Goal: Check status: Check status

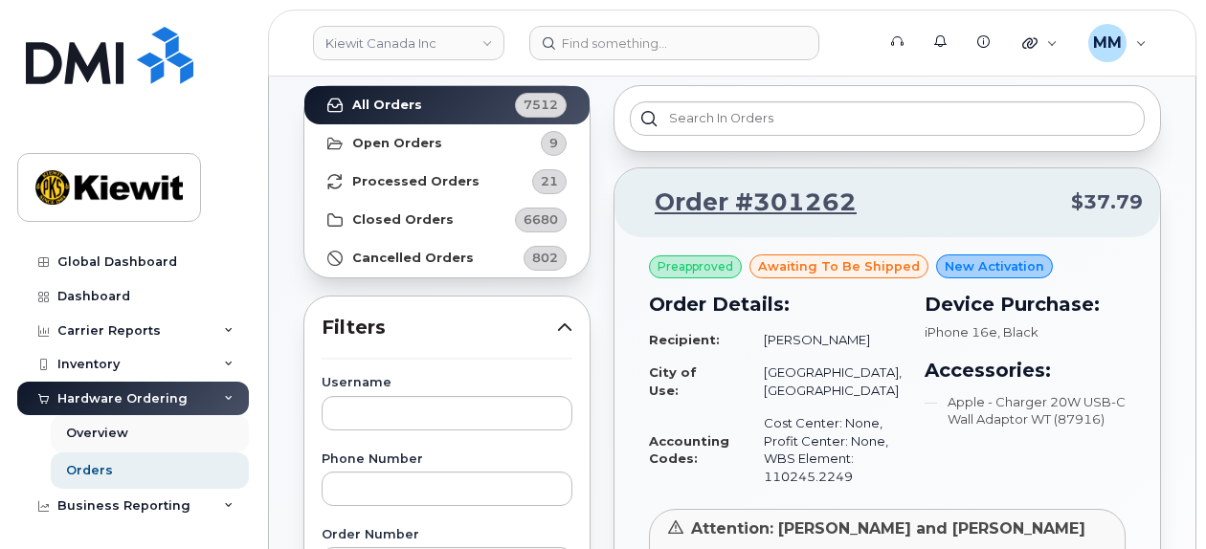
scroll to position [96, 0]
click at [169, 480] on link "Orders" at bounding box center [150, 471] width 198 height 36
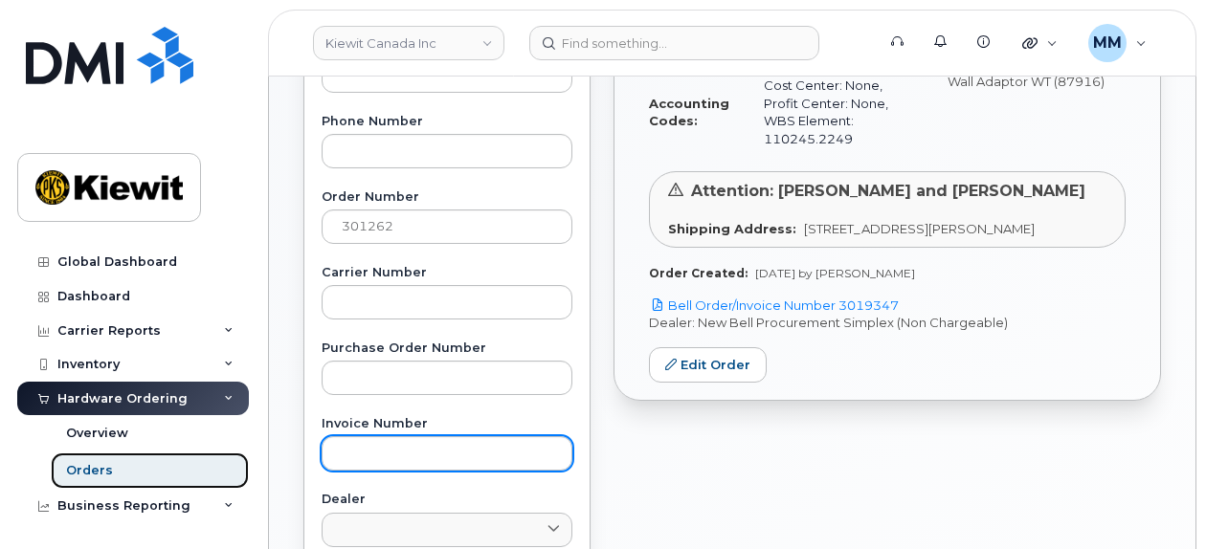
scroll to position [479, 0]
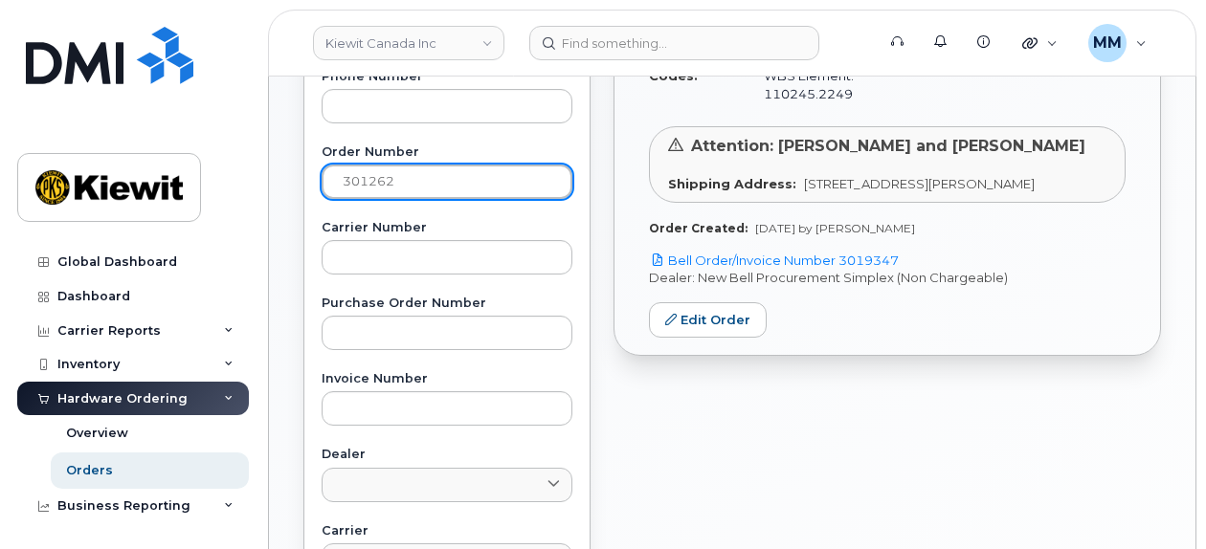
drag, startPoint x: 410, startPoint y: 172, endPoint x: 315, endPoint y: 189, distance: 96.2
click at [325, 187] on input "301262" at bounding box center [447, 182] width 251 height 34
type input "300792"
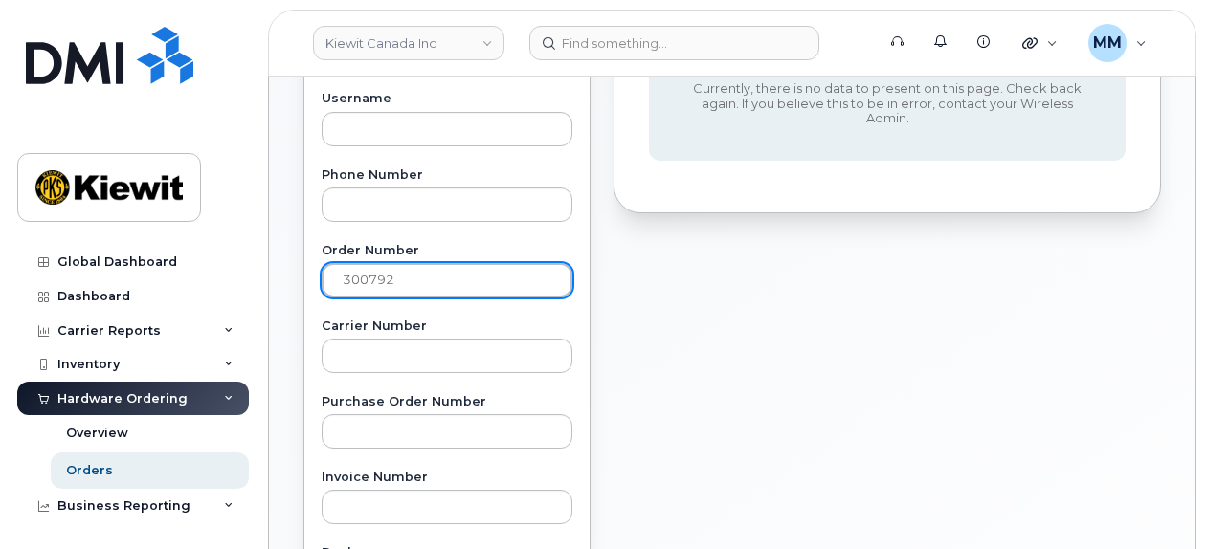
scroll to position [383, 0]
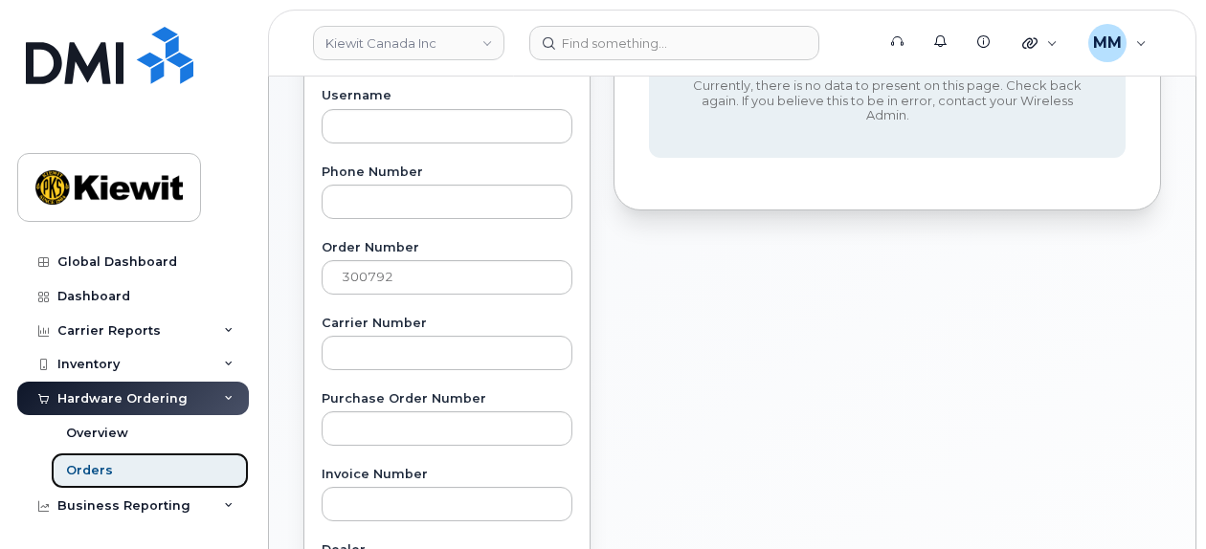
click at [165, 483] on link "Orders" at bounding box center [150, 471] width 198 height 36
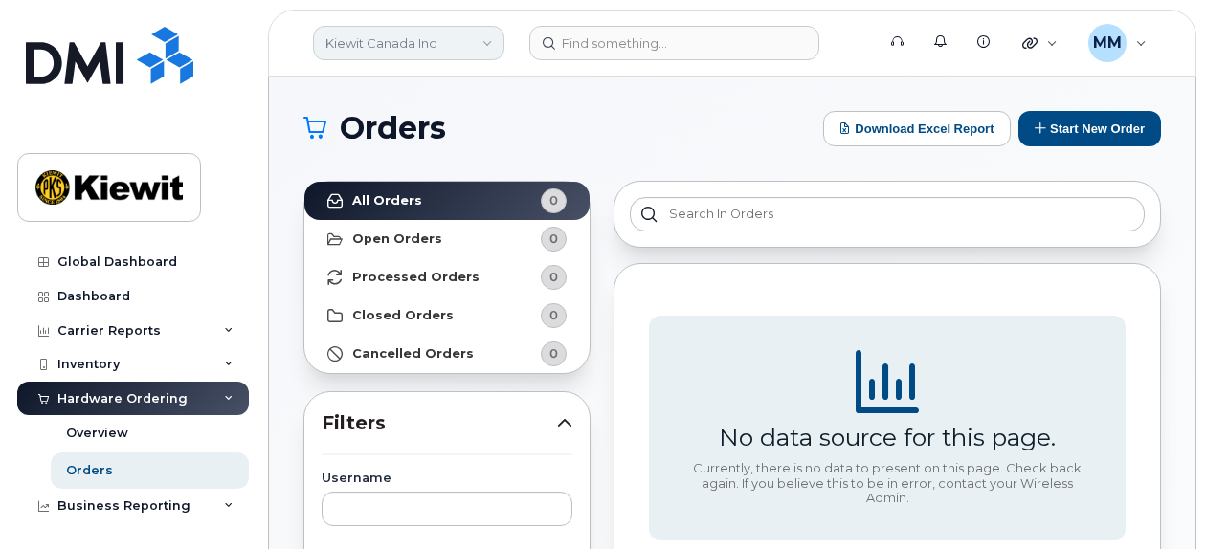
click at [475, 48] on link "Kiewit Canada Inc" at bounding box center [408, 43] width 191 height 34
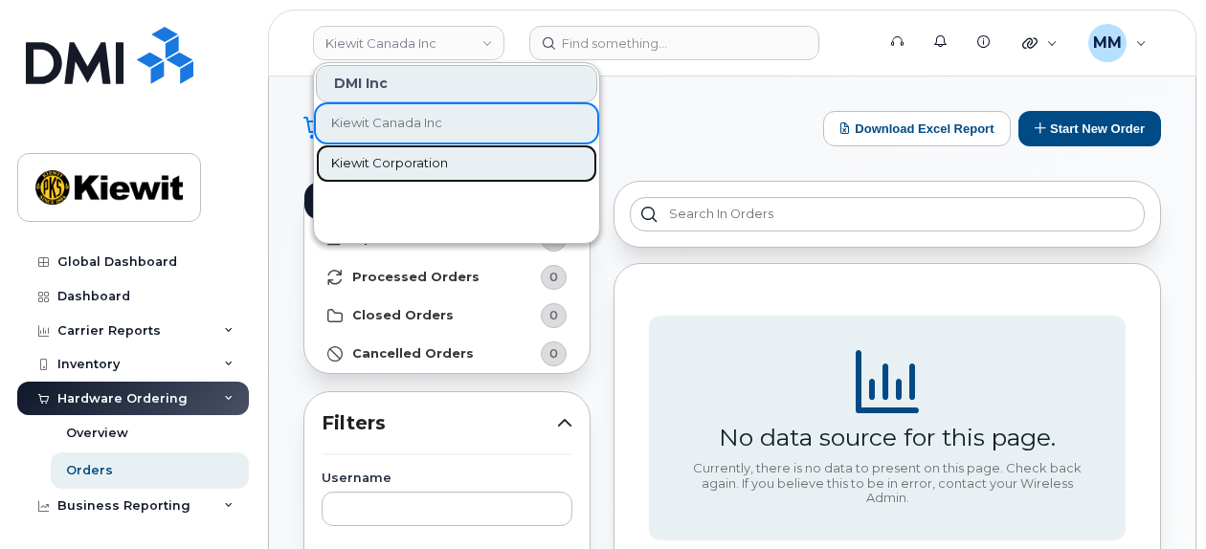
click at [402, 159] on span "Kiewit Corporation" at bounding box center [389, 163] width 117 height 19
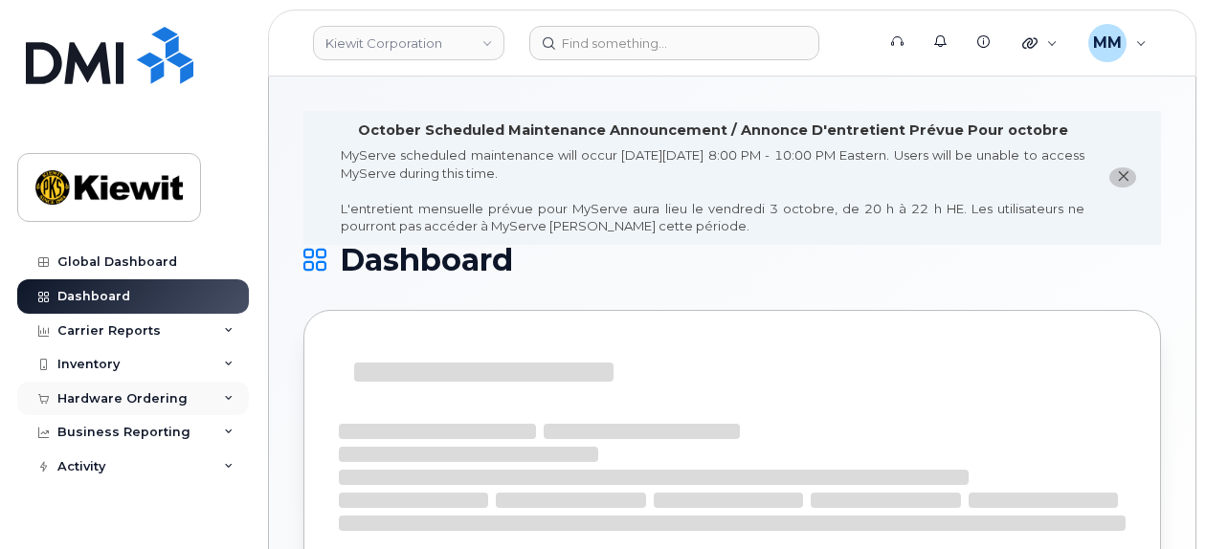
click at [213, 397] on div "Hardware Ordering" at bounding box center [133, 399] width 232 height 34
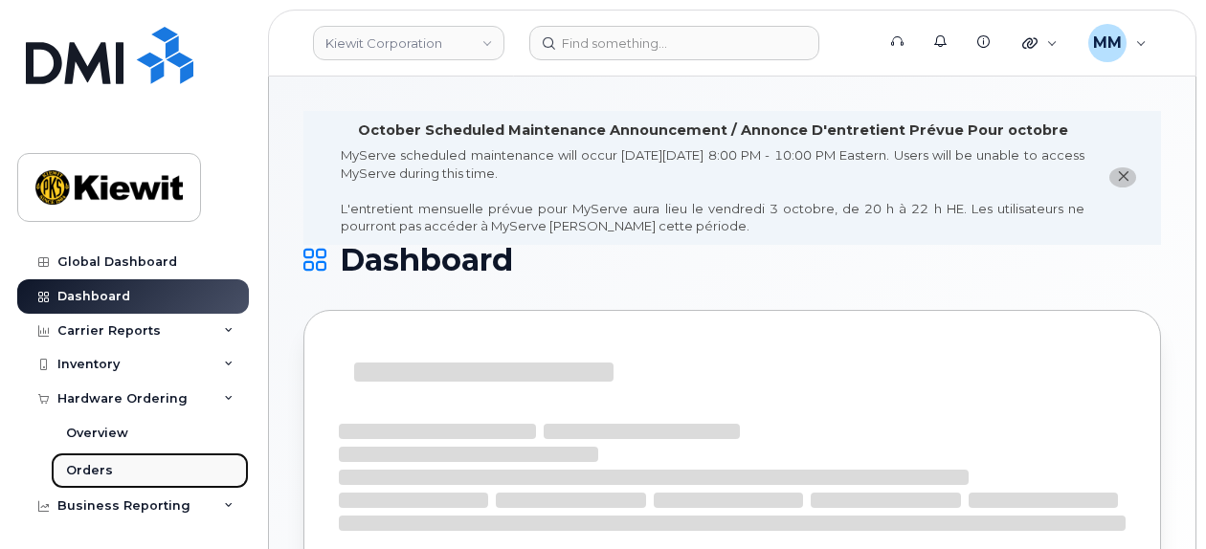
click at [139, 476] on link "Orders" at bounding box center [150, 471] width 198 height 36
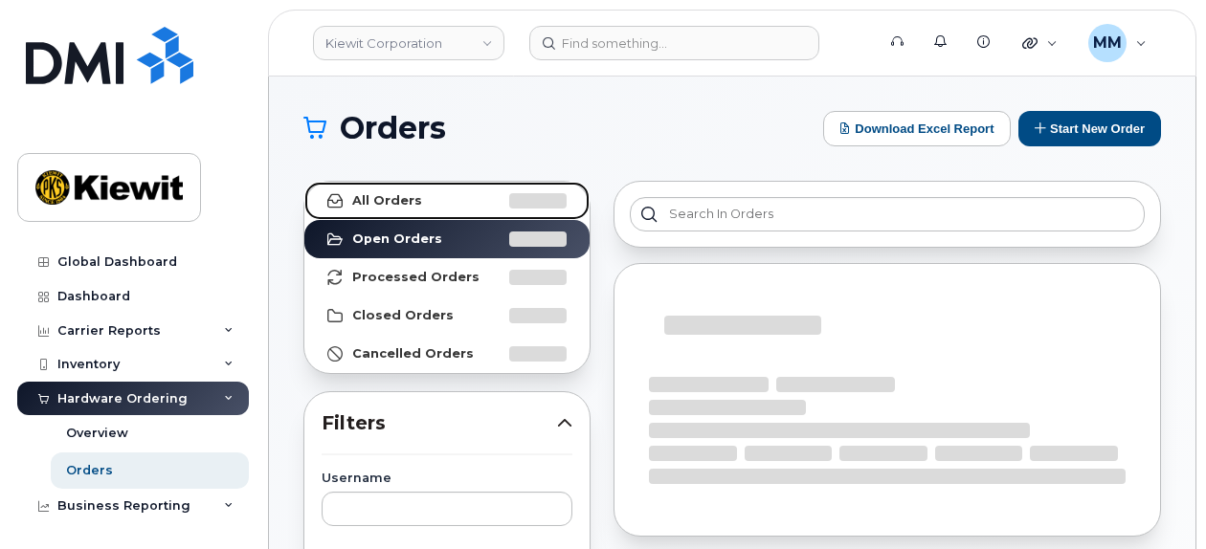
click at [407, 182] on link "All Orders" at bounding box center [446, 201] width 285 height 38
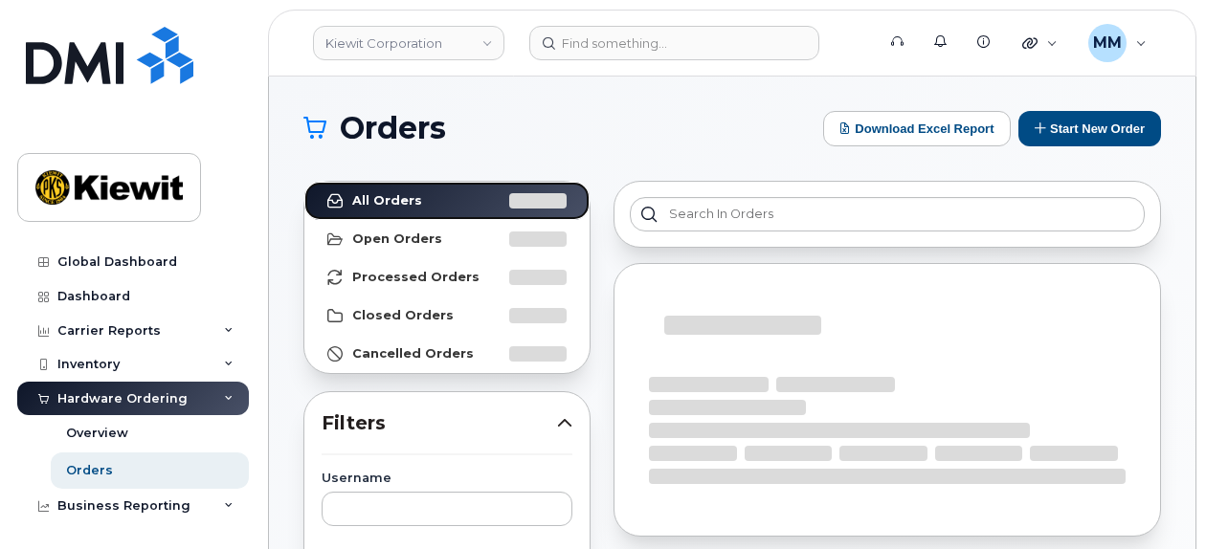
click at [414, 193] on strong "All Orders" at bounding box center [387, 200] width 70 height 15
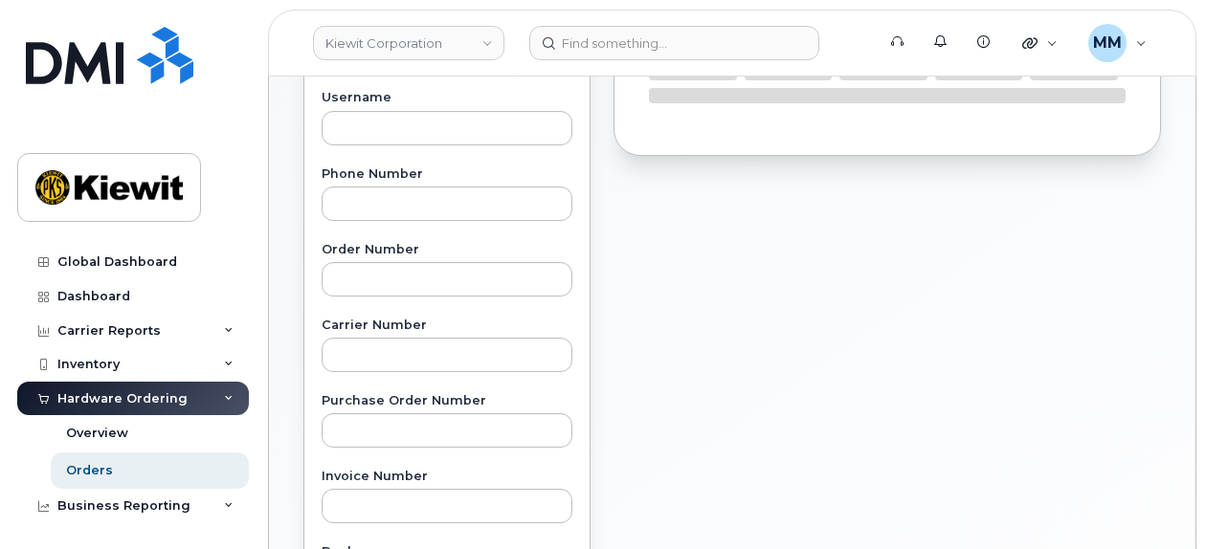
scroll to position [383, 0]
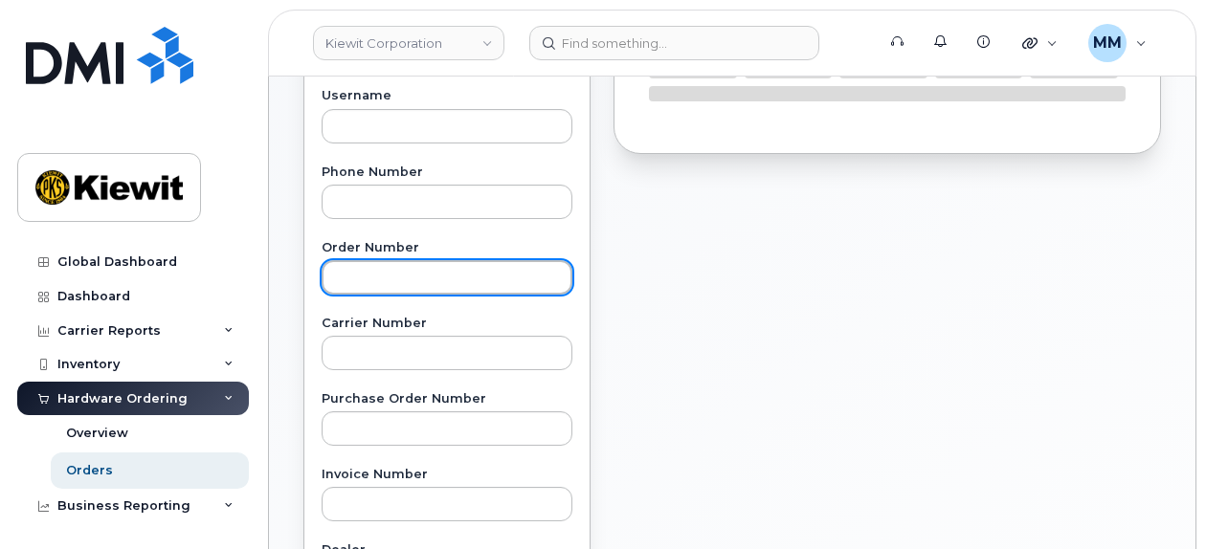
click at [421, 280] on input "text" at bounding box center [447, 277] width 251 height 34
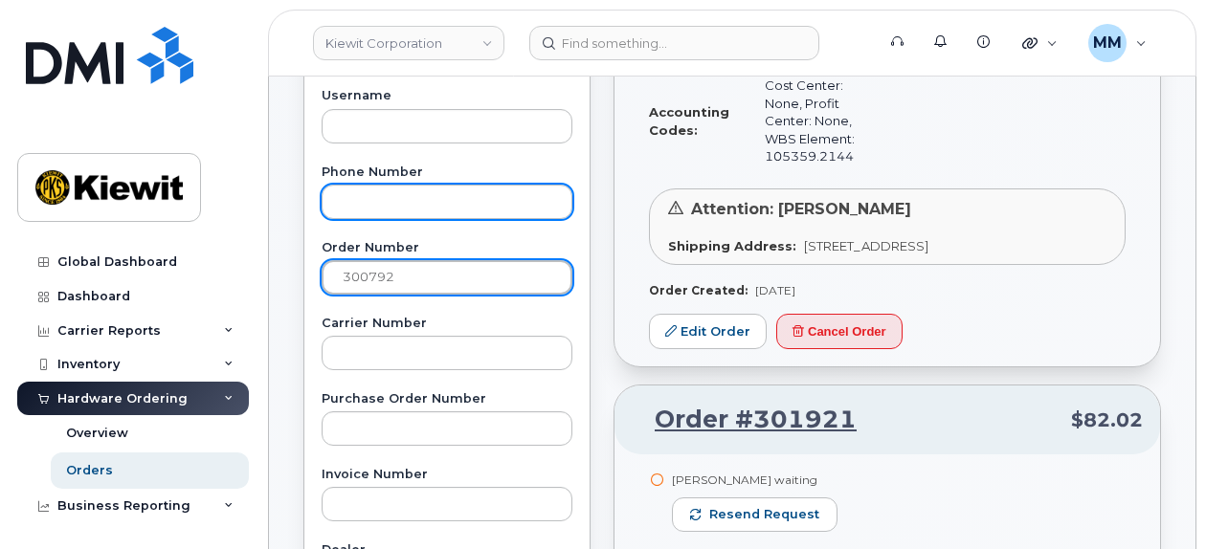
type input "300792"
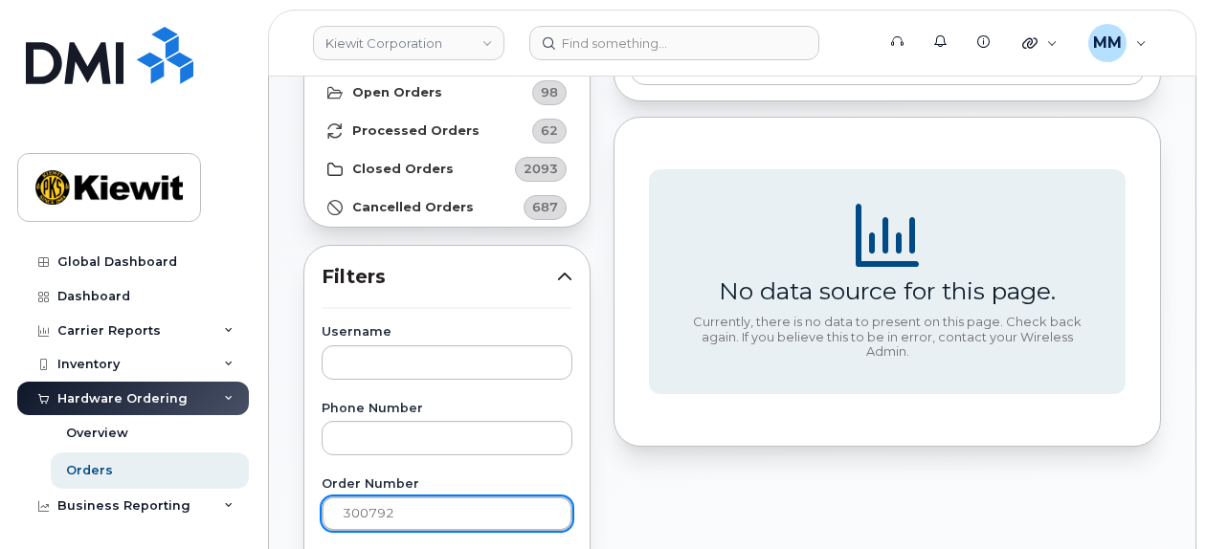
scroll to position [0, 0]
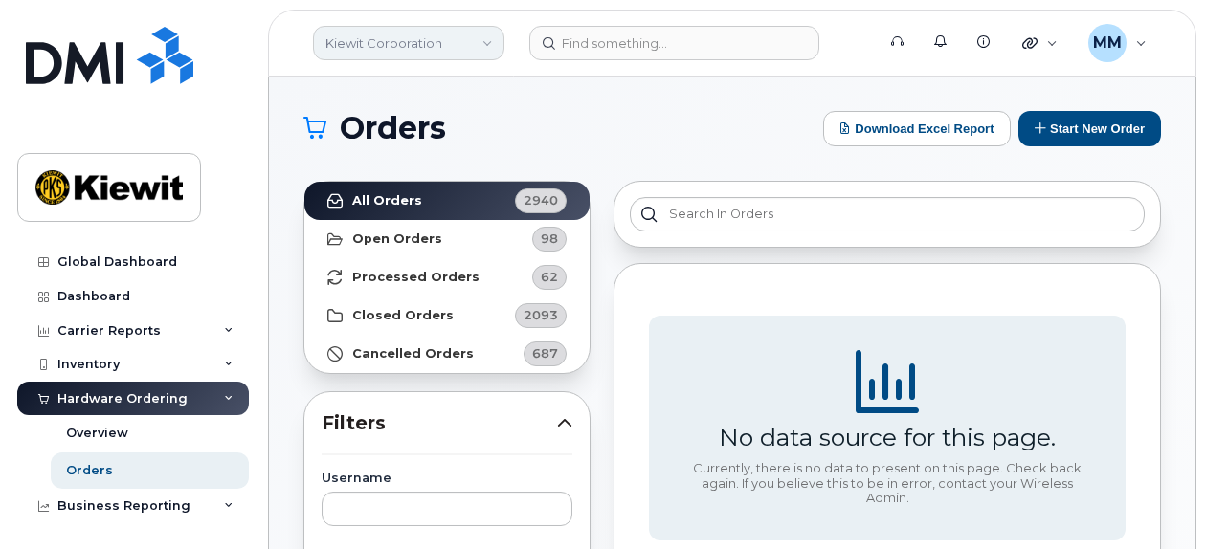
click at [464, 45] on link "Kiewit Corporation" at bounding box center [408, 43] width 191 height 34
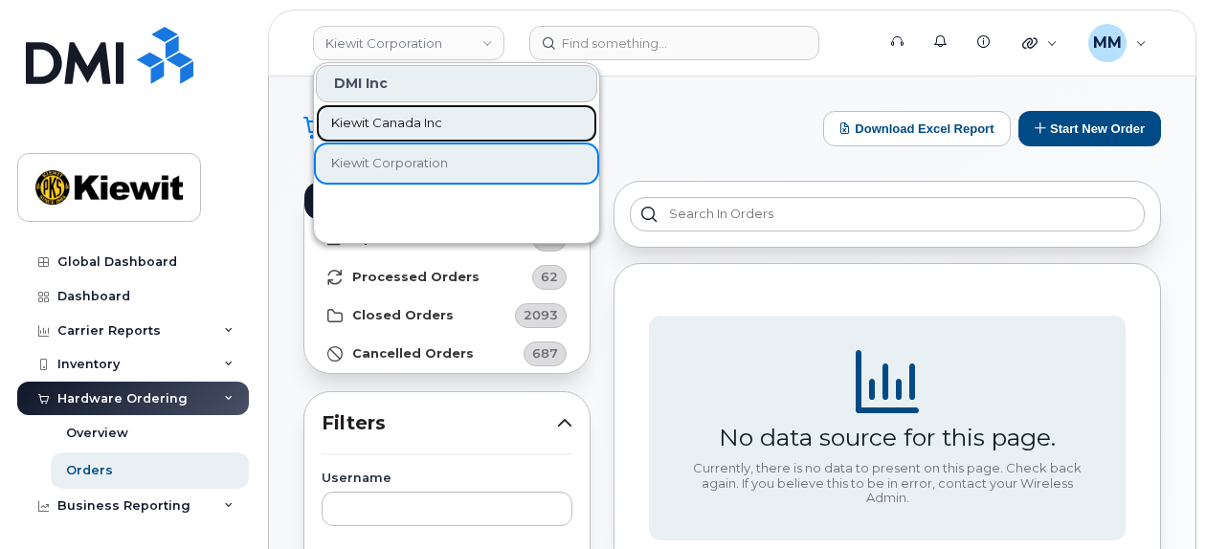
click at [430, 114] on span "Kiewit Canada Inc" at bounding box center [386, 123] width 111 height 19
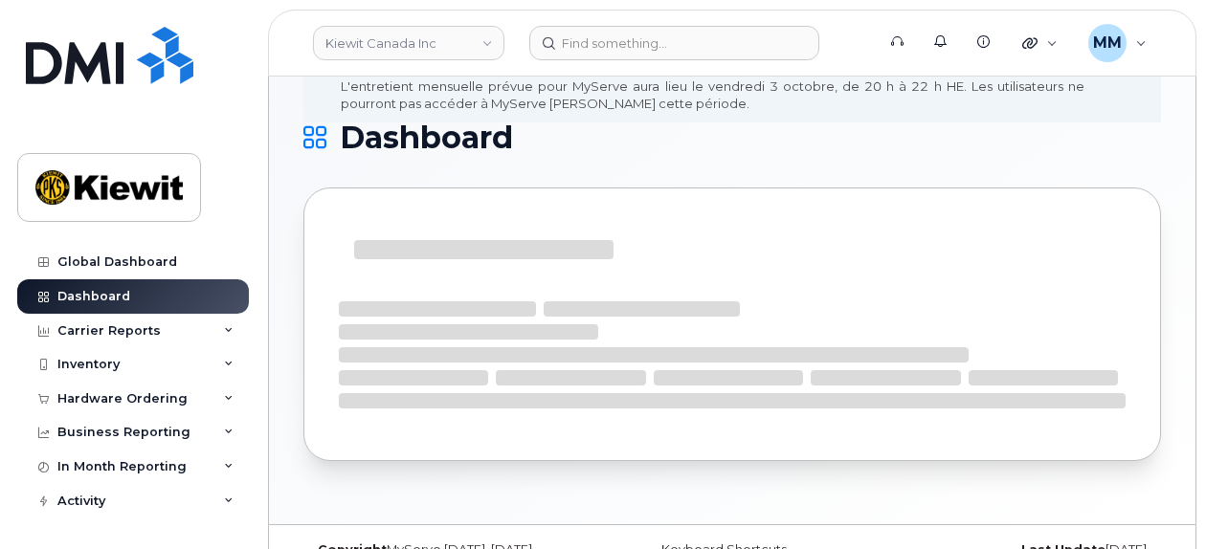
scroll to position [157, 0]
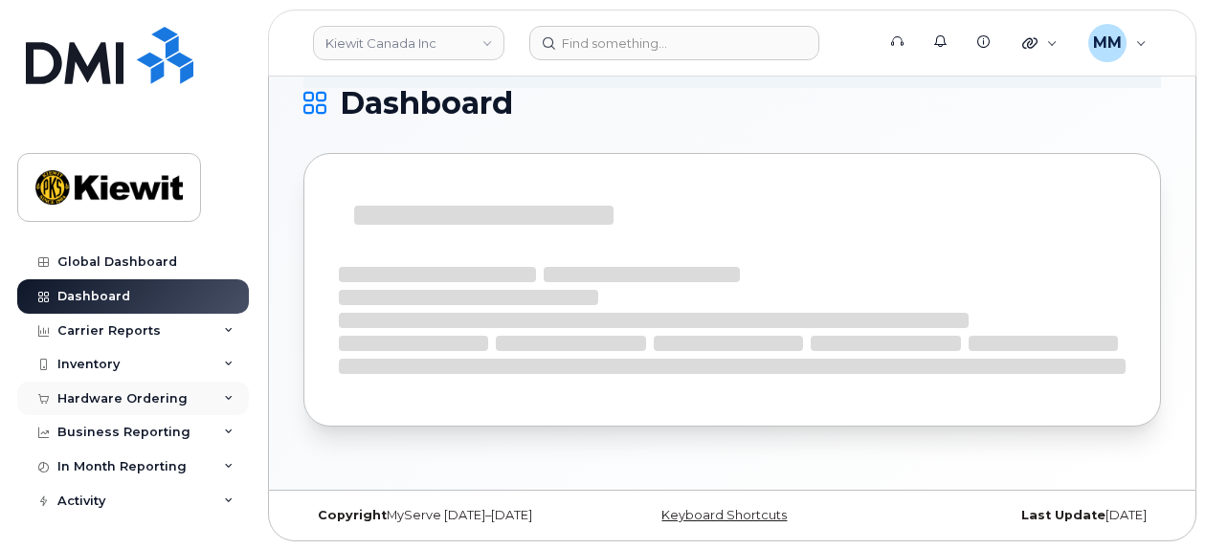
click at [132, 407] on div "Hardware Ordering" at bounding box center [133, 399] width 232 height 34
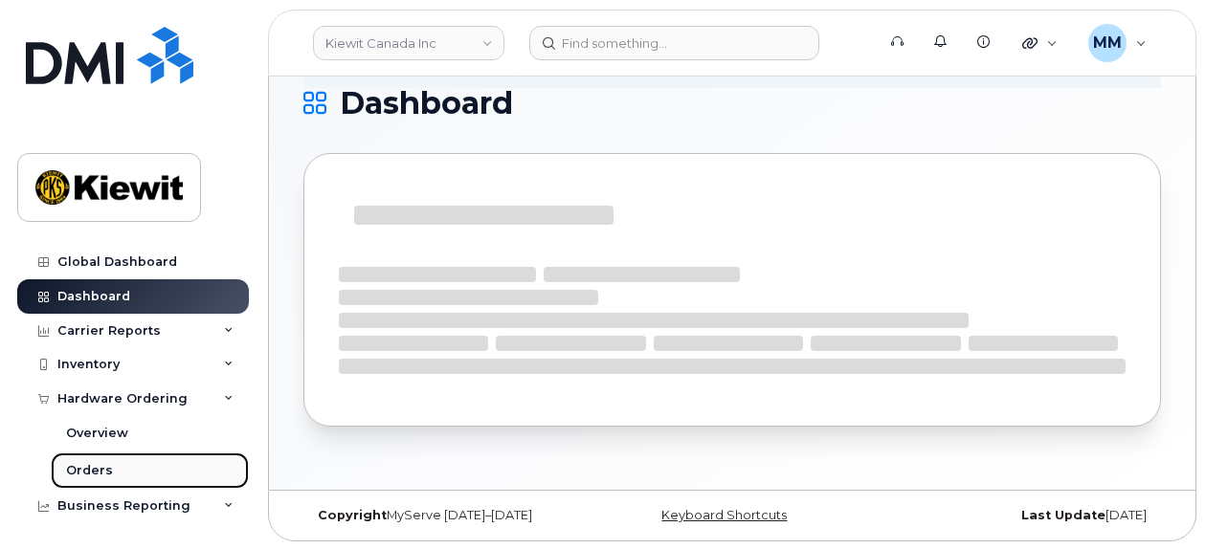
click at [123, 466] on link "Orders" at bounding box center [150, 471] width 198 height 36
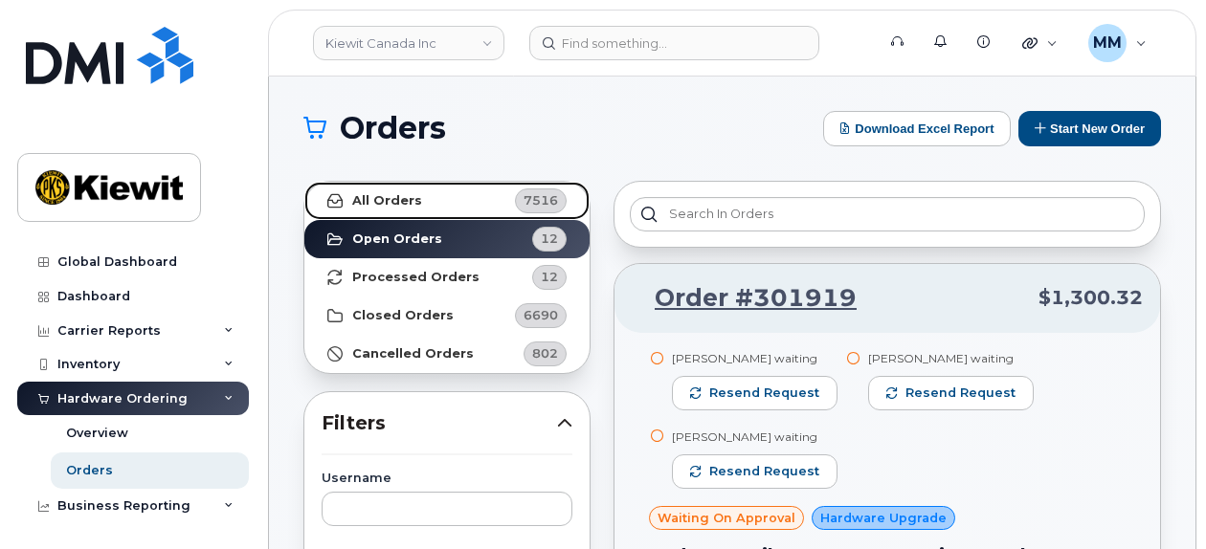
click at [401, 193] on strong "All Orders" at bounding box center [387, 200] width 70 height 15
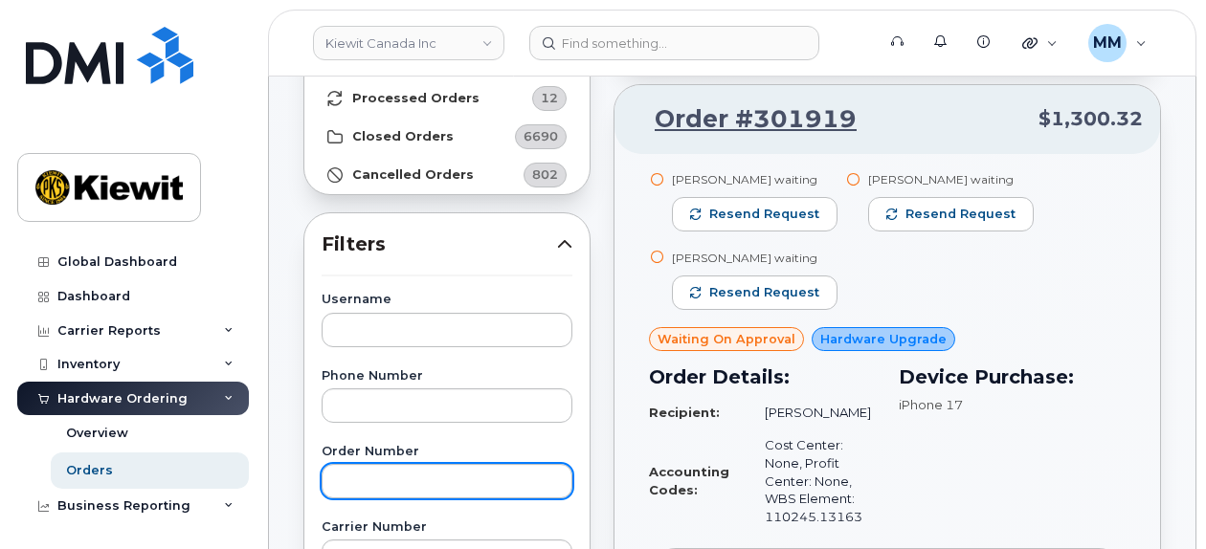
scroll to position [191, 0]
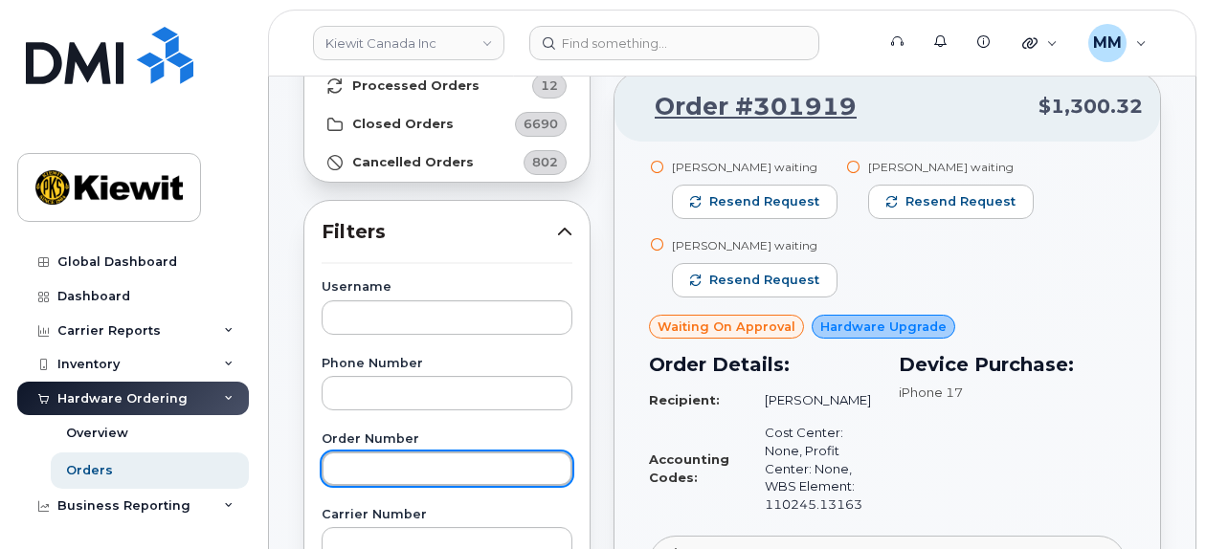
click at [414, 460] on input "text" at bounding box center [447, 469] width 251 height 34
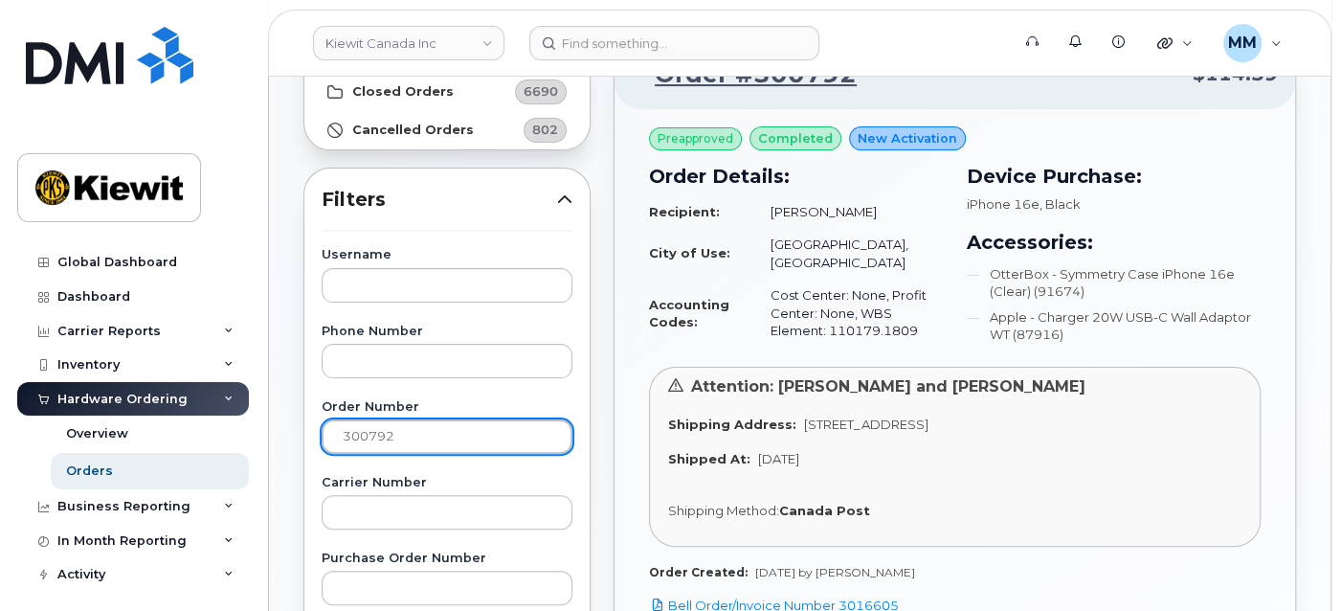
scroll to position [319, 0]
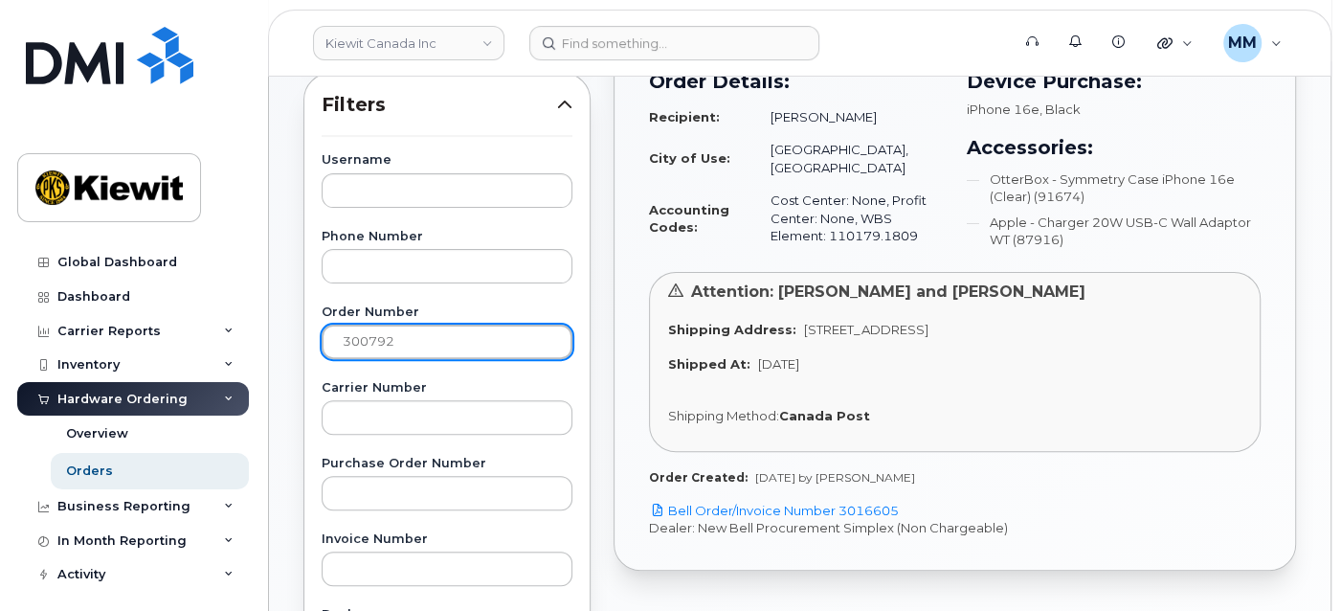
drag, startPoint x: 414, startPoint y: 348, endPoint x: 310, endPoint y: 351, distance: 104.4
click at [310, 351] on div "Username Phone Number Order Number 300792 Carrier Number Purchase Order Number …" at bounding box center [447, 597] width 297 height 886
type input "301262"
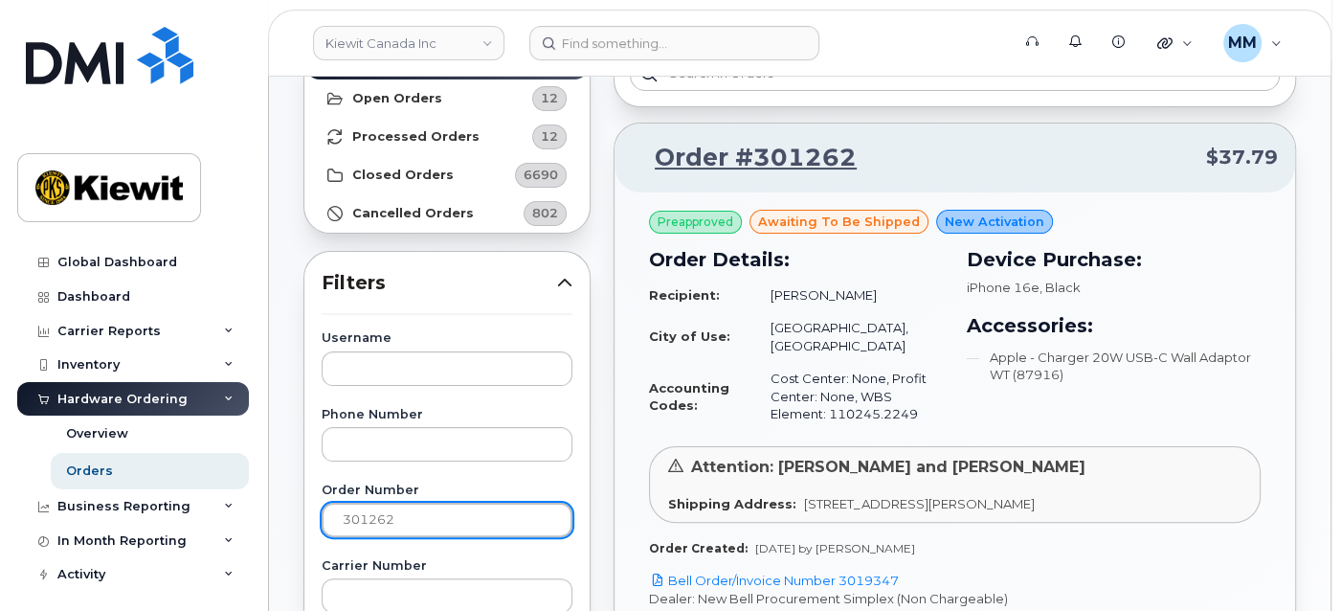
scroll to position [106, 0]
